Goal: Find specific page/section: Find specific page/section

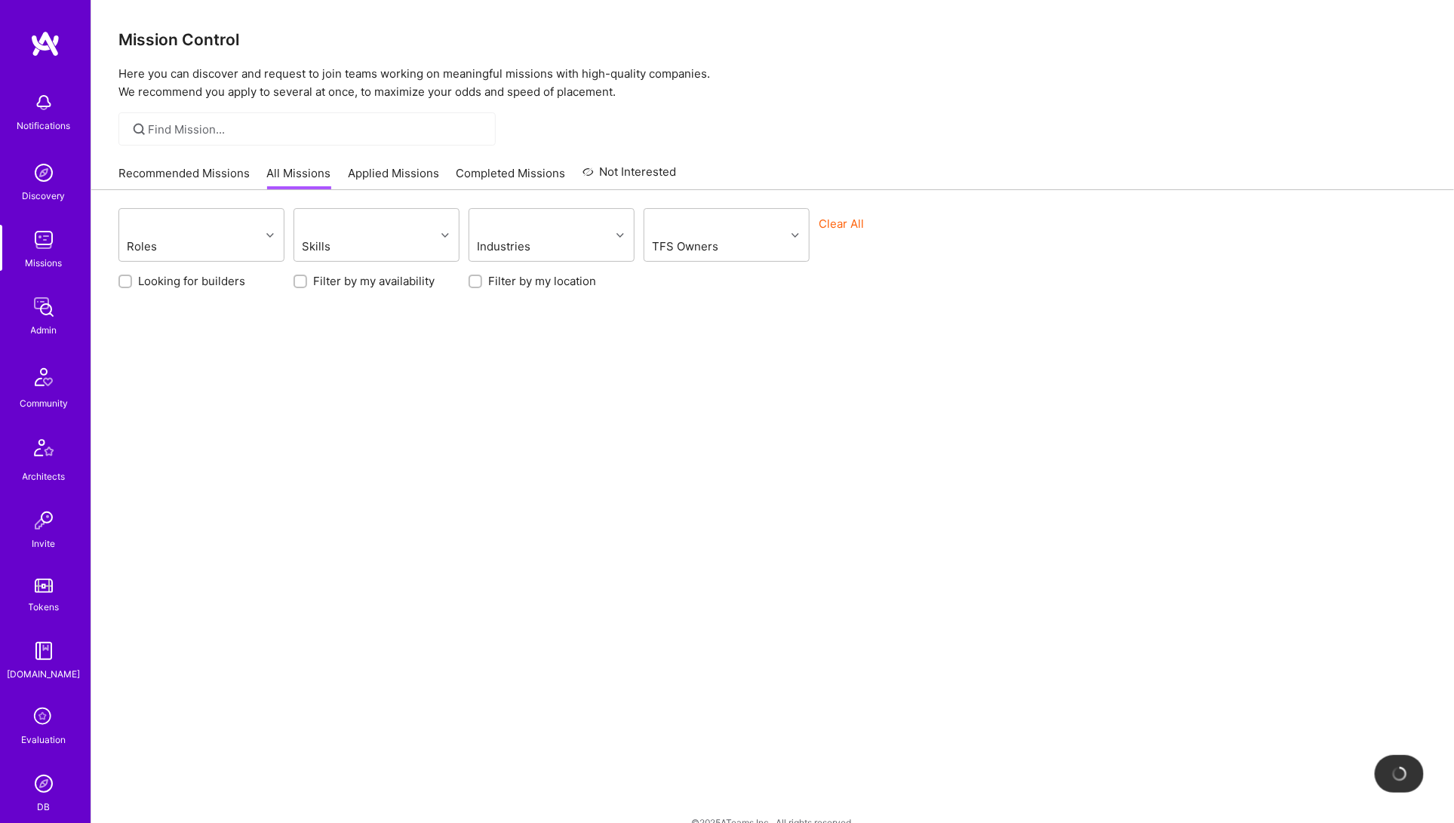
scroll to position [140, 0]
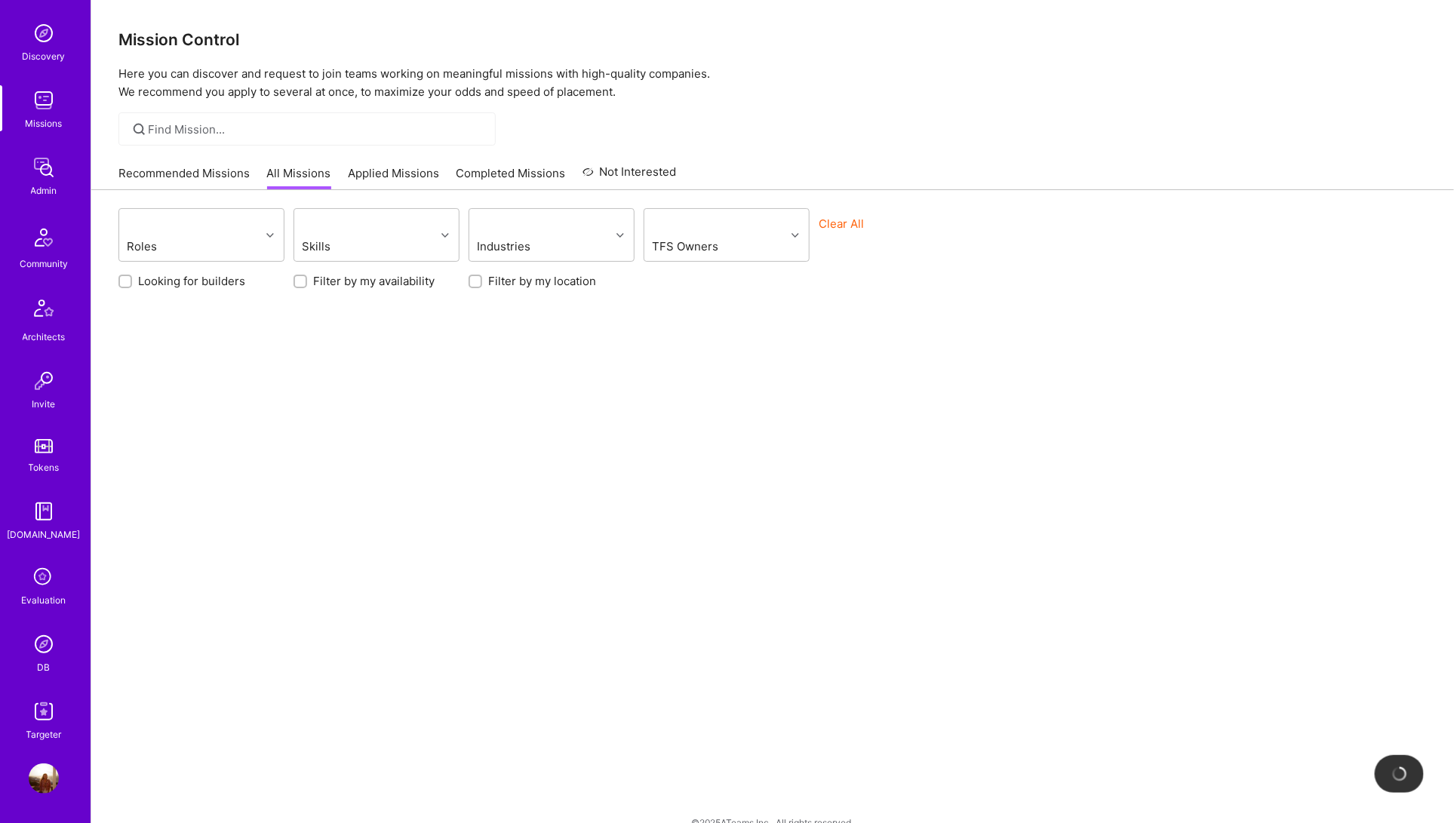
click at [32, 657] on img at bounding box center [44, 644] width 30 height 30
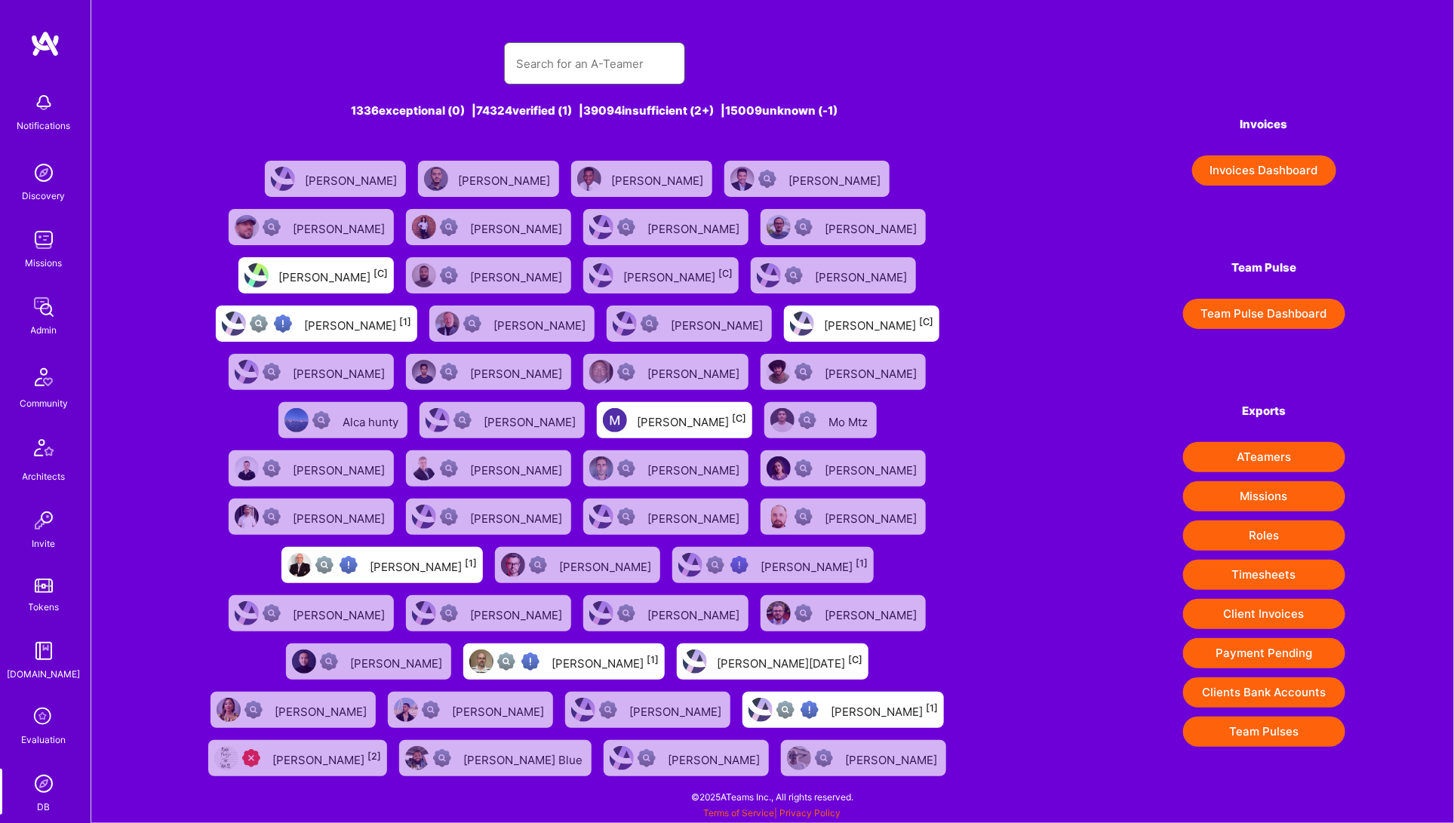
click at [573, 60] on input "text" at bounding box center [594, 64] width 157 height 38
type input "Z"
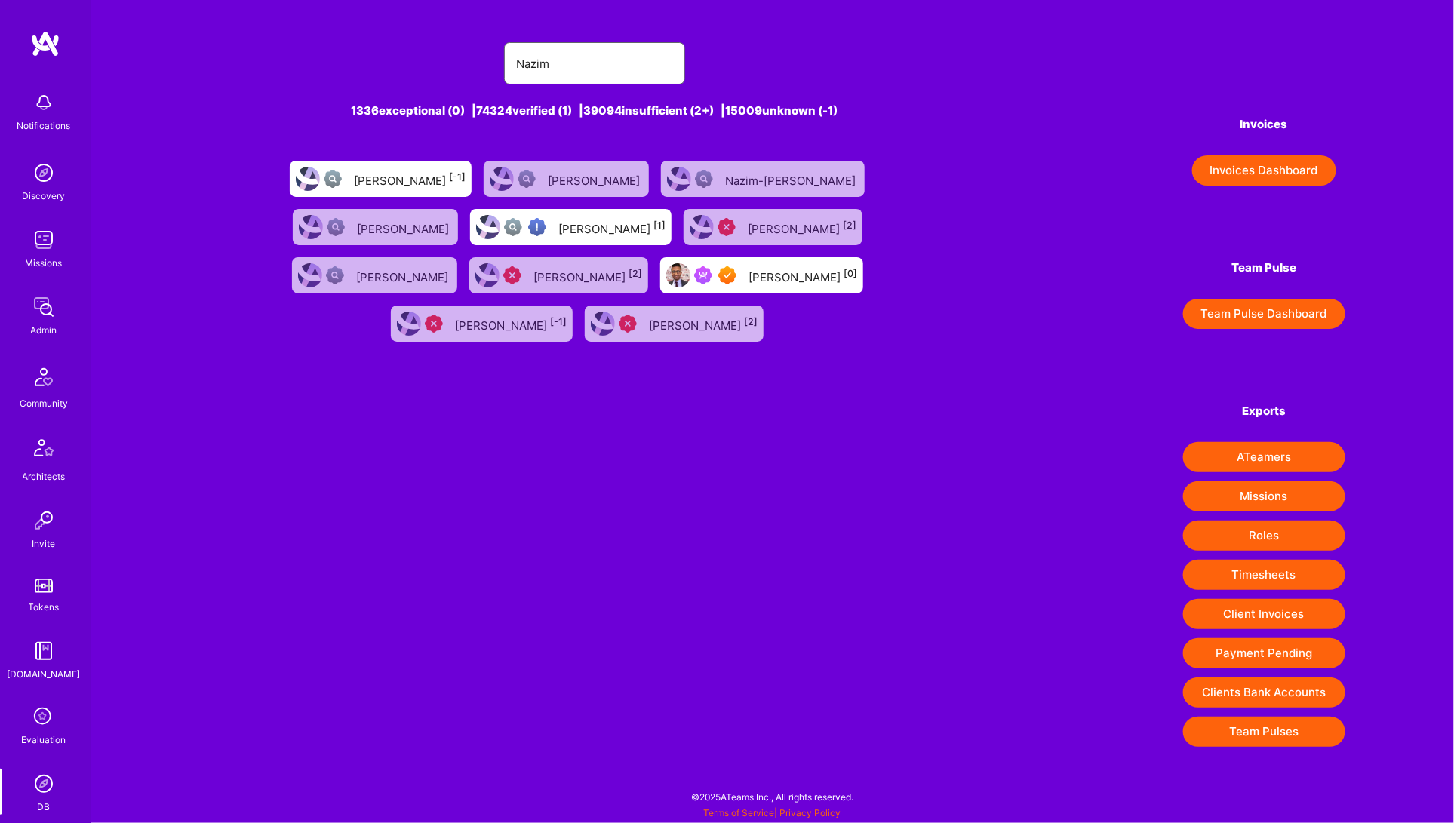
type input "Nazim"
click at [666, 269] on img at bounding box center [678, 275] width 24 height 24
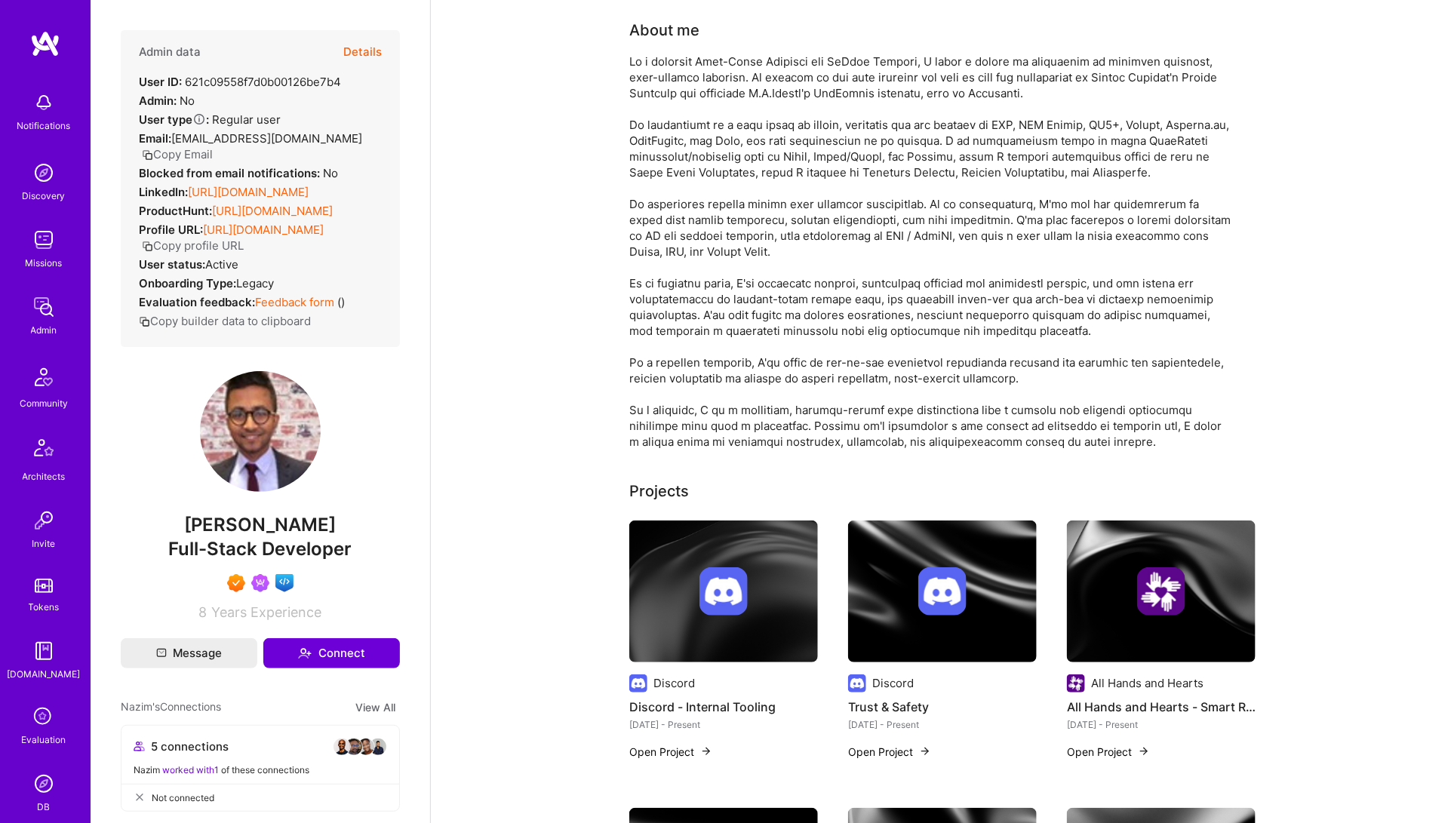
click at [353, 56] on button "Details" at bounding box center [362, 52] width 38 height 44
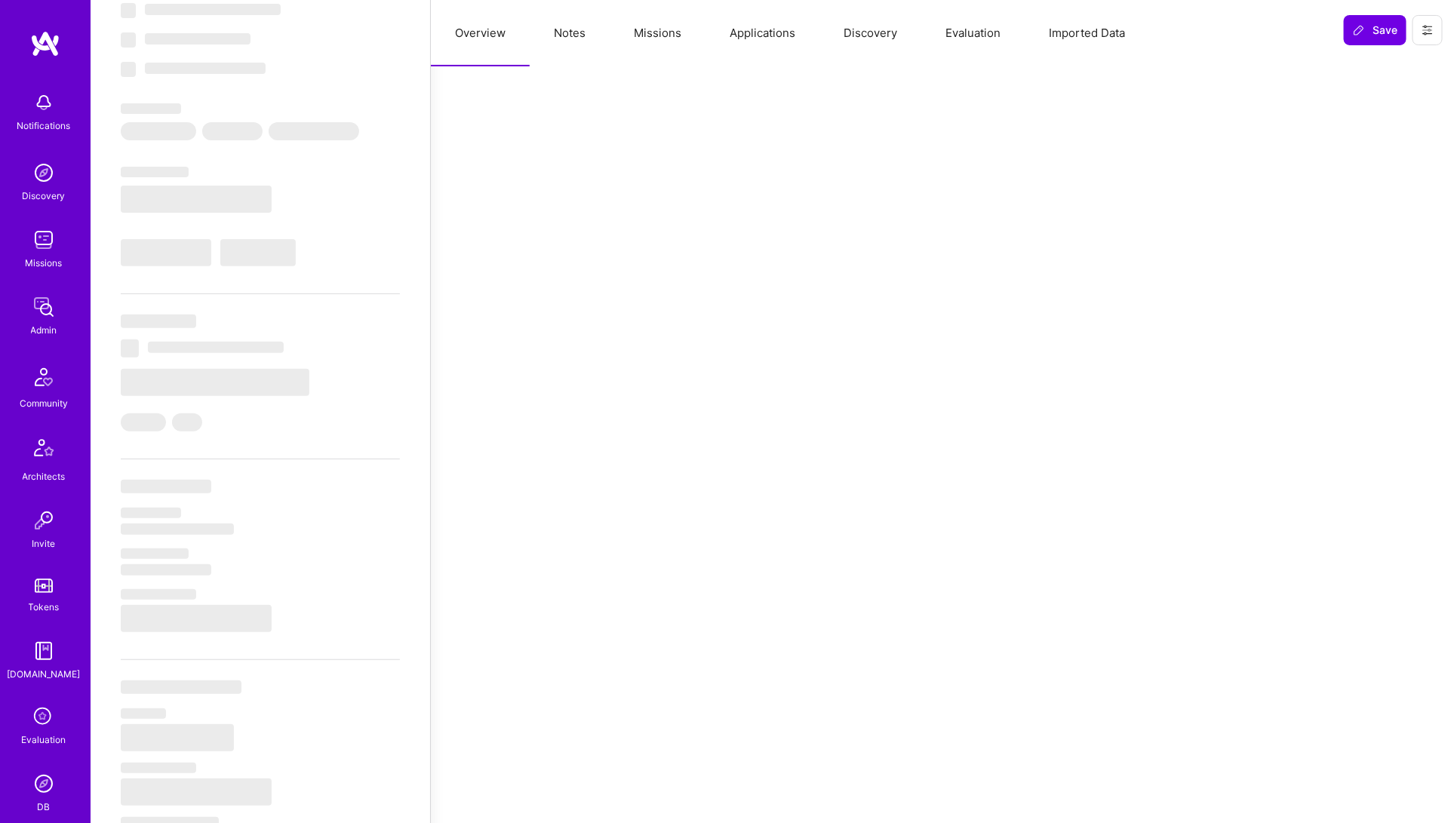
select select "Right Now"
select select "7"
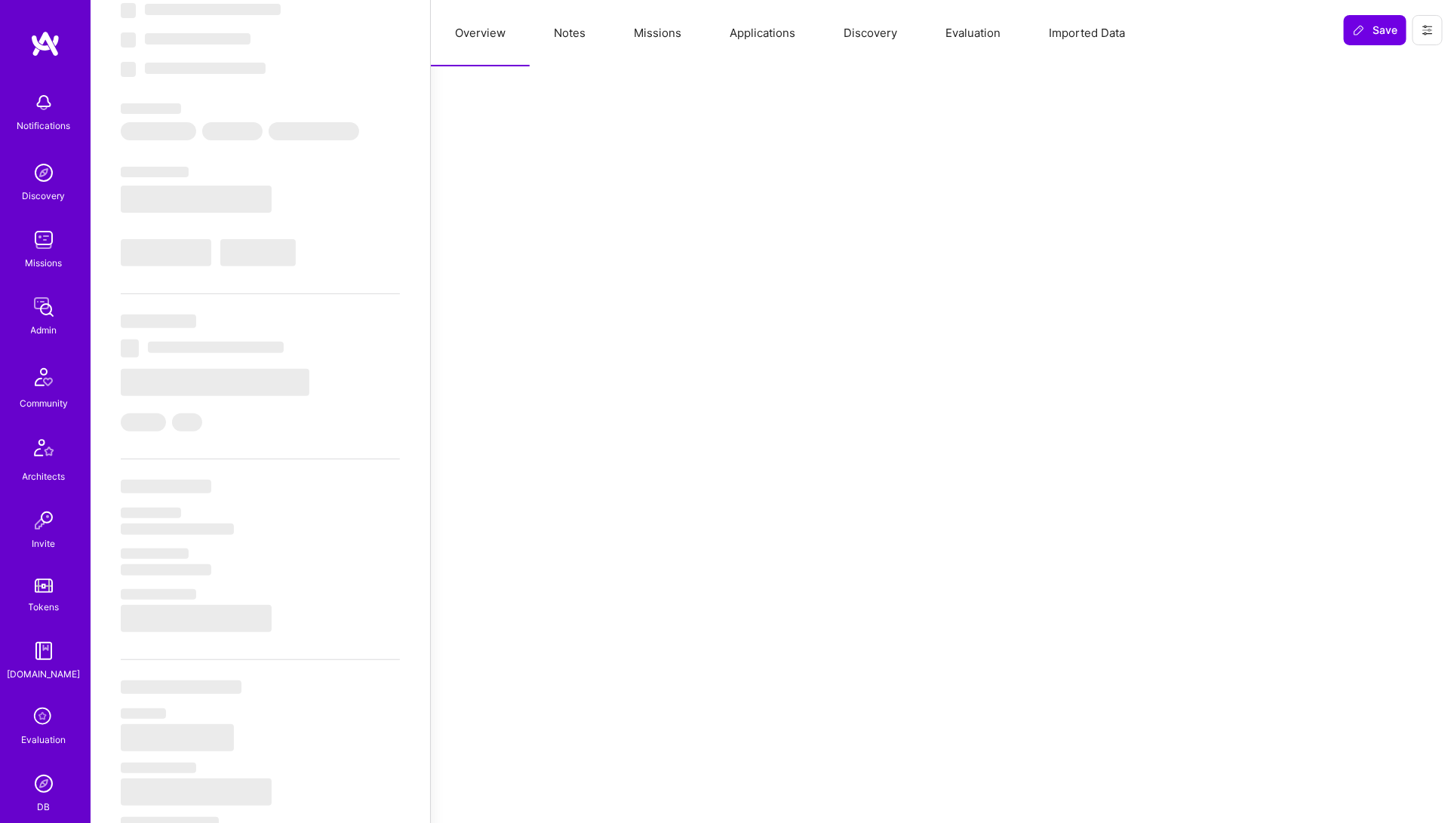
select select "US"
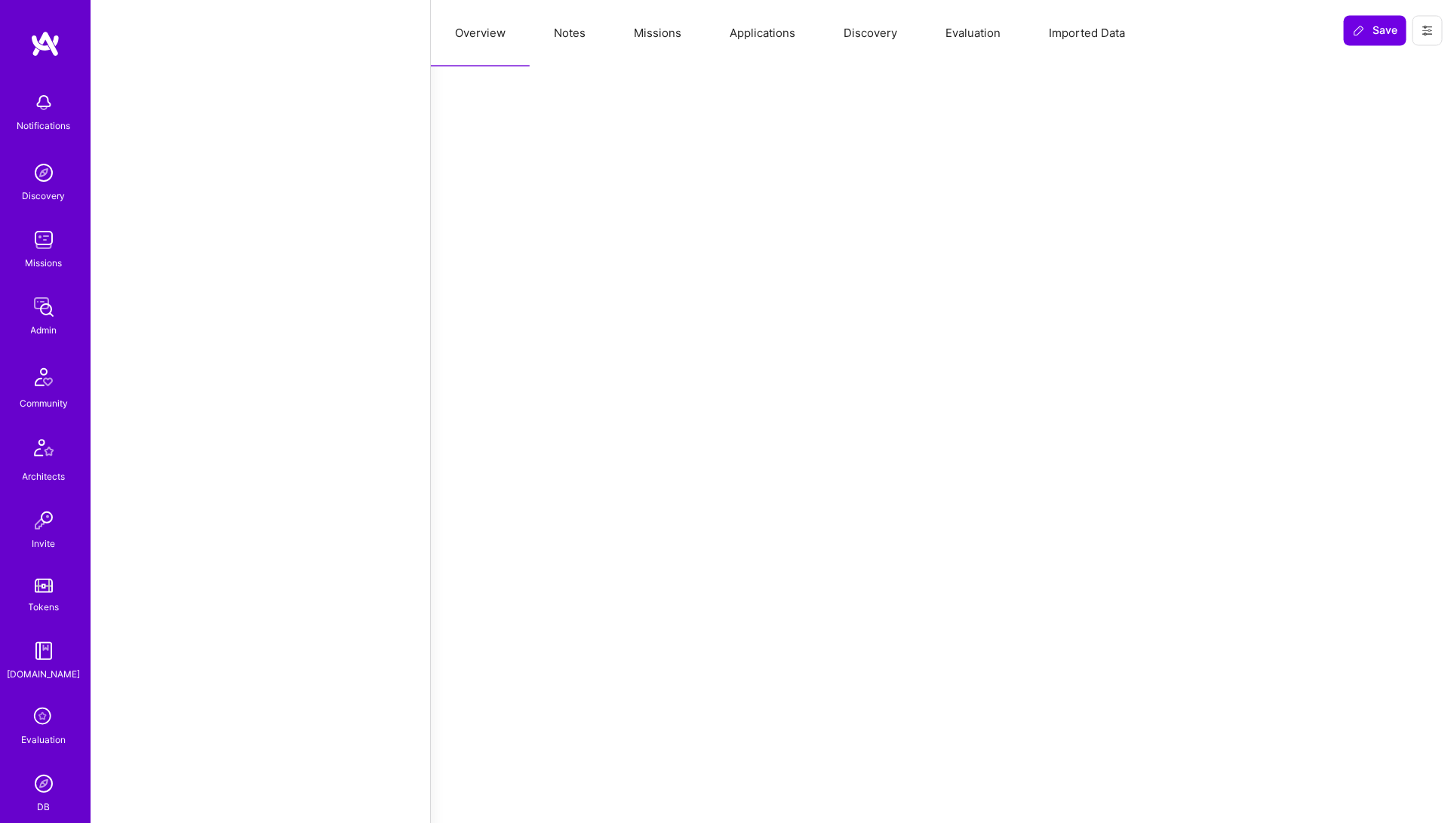
scroll to position [1467, 0]
